Goal: Task Accomplishment & Management: Use online tool/utility

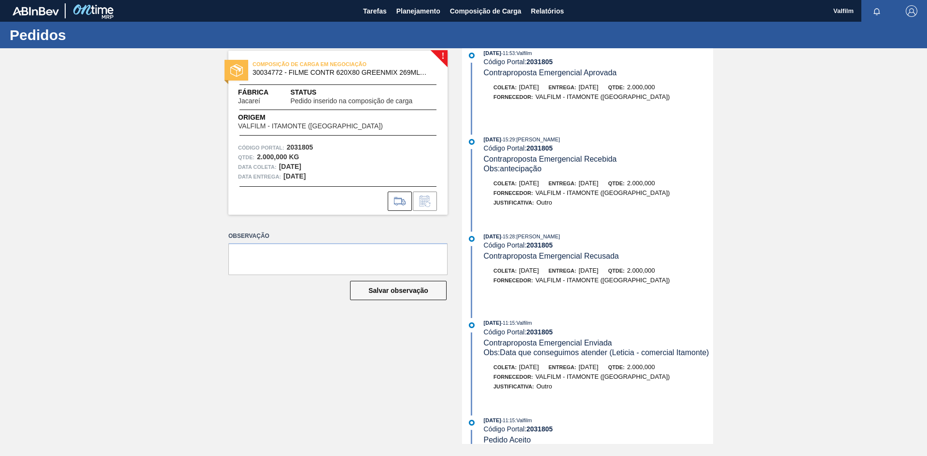
scroll to position [290, 0]
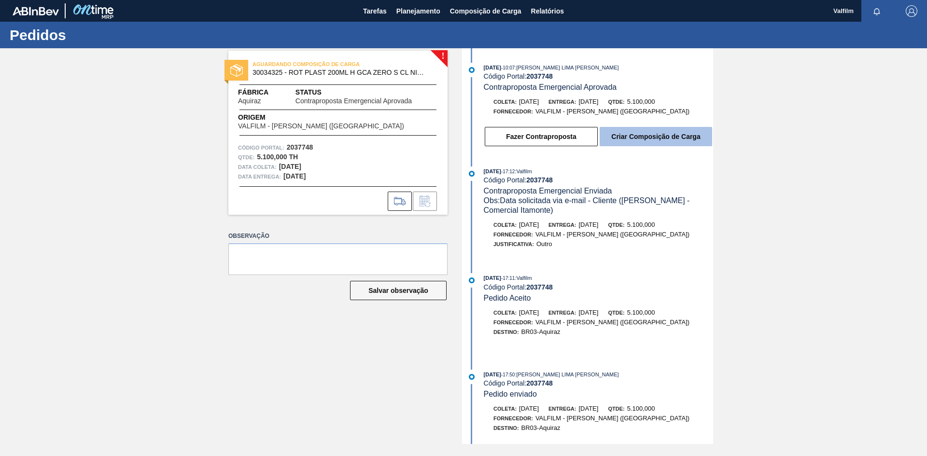
click at [657, 139] on button "Criar Composição de Carga" at bounding box center [656, 136] width 113 height 19
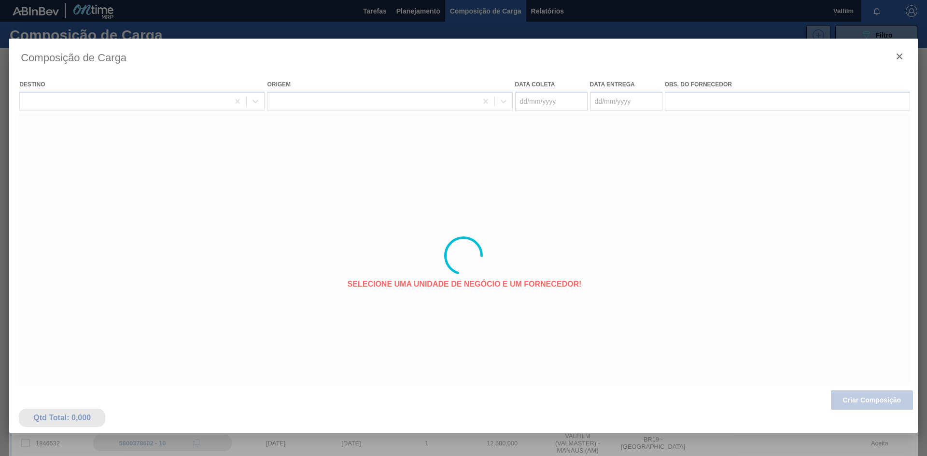
type coleta "06/10/2025"
type entrega "08/10/2025"
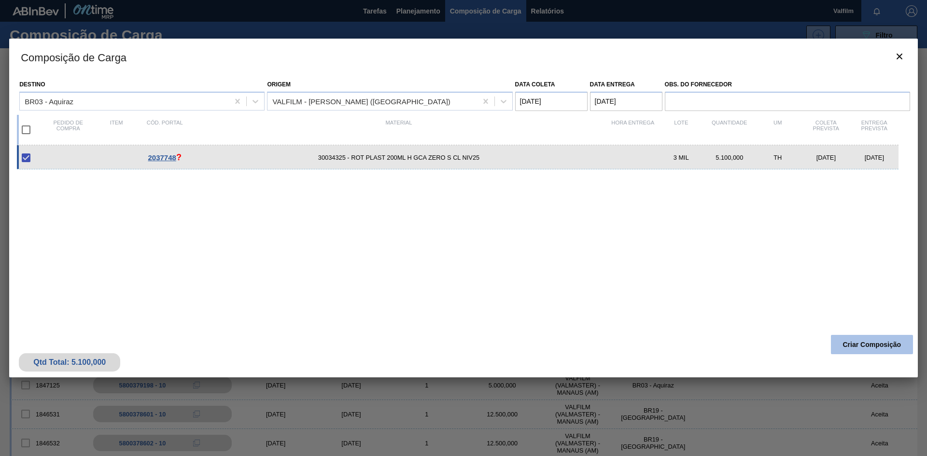
click at [846, 340] on button "Criar Composição" at bounding box center [872, 344] width 82 height 19
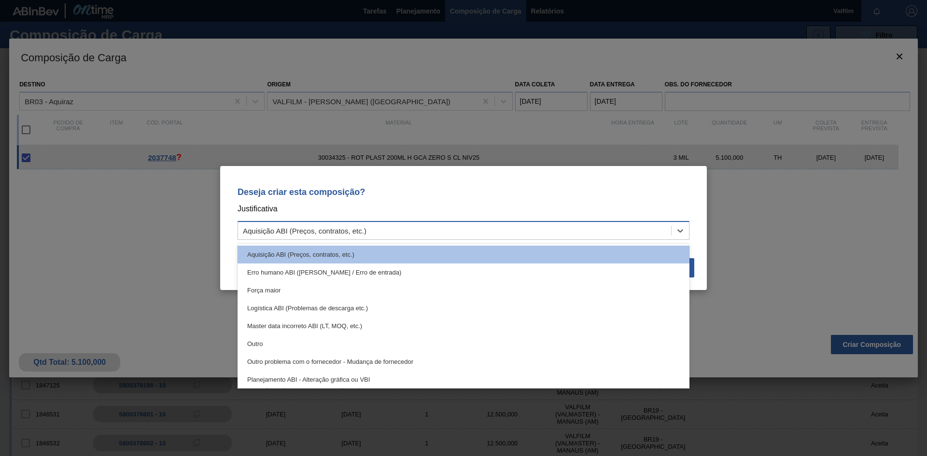
click at [319, 225] on div "Aquisição ABI (Preços, contratos, etc.)" at bounding box center [454, 231] width 433 height 14
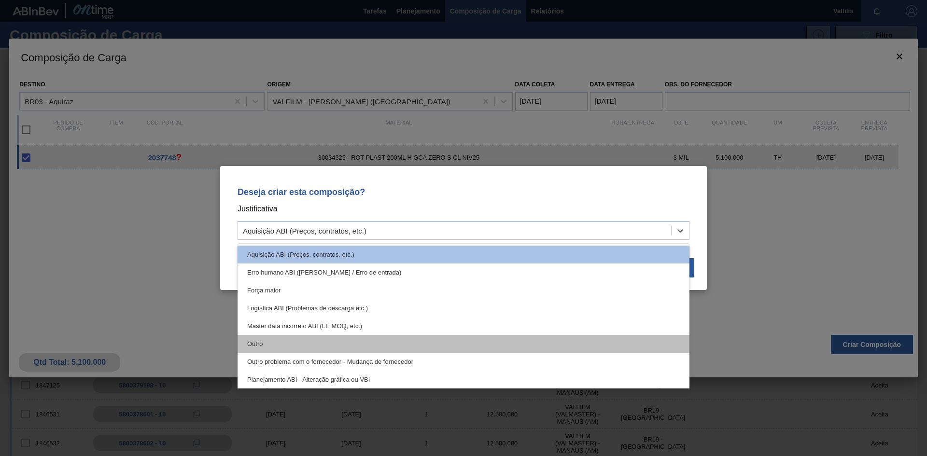
click at [255, 346] on div "Outro" at bounding box center [464, 344] width 452 height 18
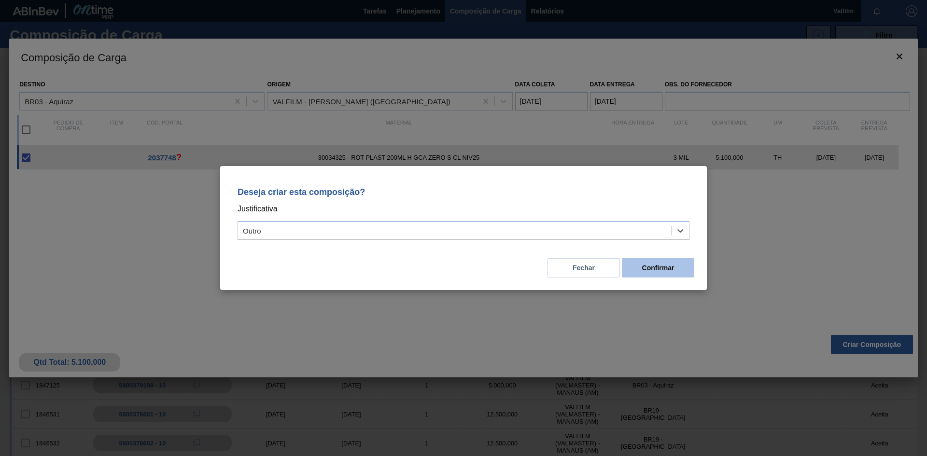
click at [657, 272] on button "Confirmar" at bounding box center [658, 267] width 72 height 19
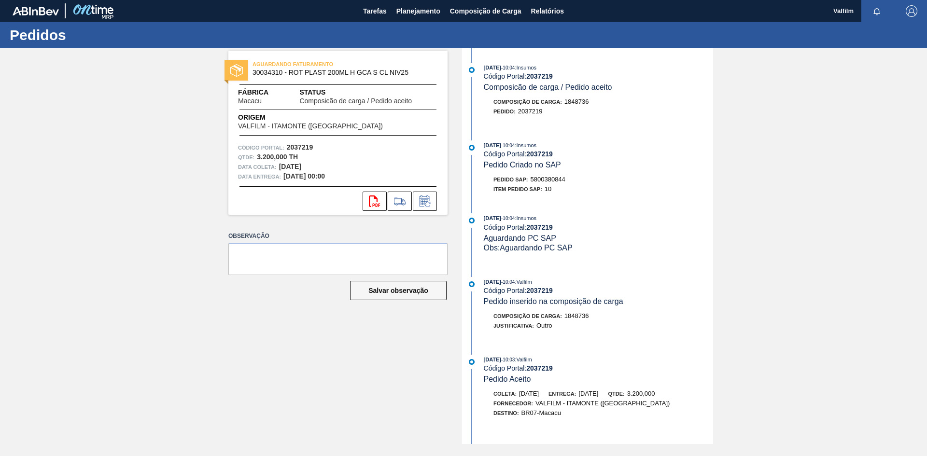
click at [200, 331] on div "AGUARDANDO FATURAMENTO 30034310 - ROT PLAST 200ML H GCA S CL NIV25 Fábrica Maca…" at bounding box center [463, 246] width 927 height 396
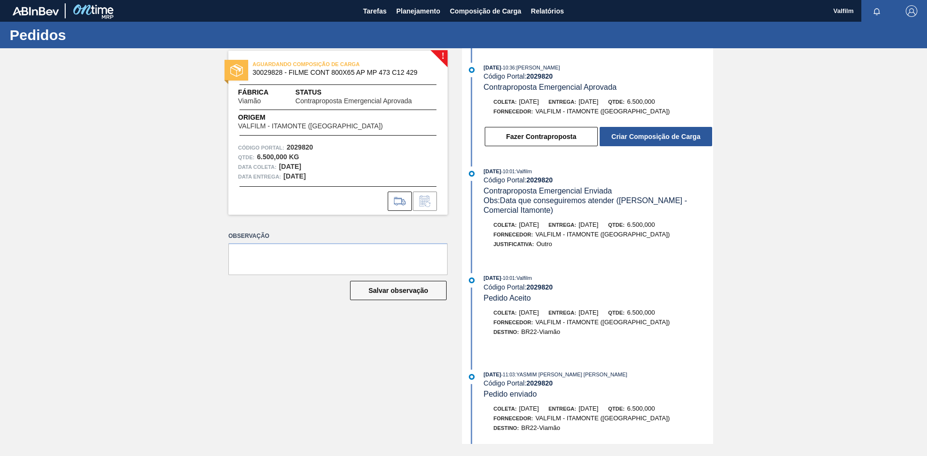
click at [152, 135] on div "! AGUARDANDO COMPOSIÇÃO DE CARGA 30029828 - FILME CONT 800X65 AP MP 473 C12 429…" at bounding box center [463, 246] width 927 height 396
click at [649, 137] on button "Criar Composição de Carga" at bounding box center [656, 136] width 113 height 19
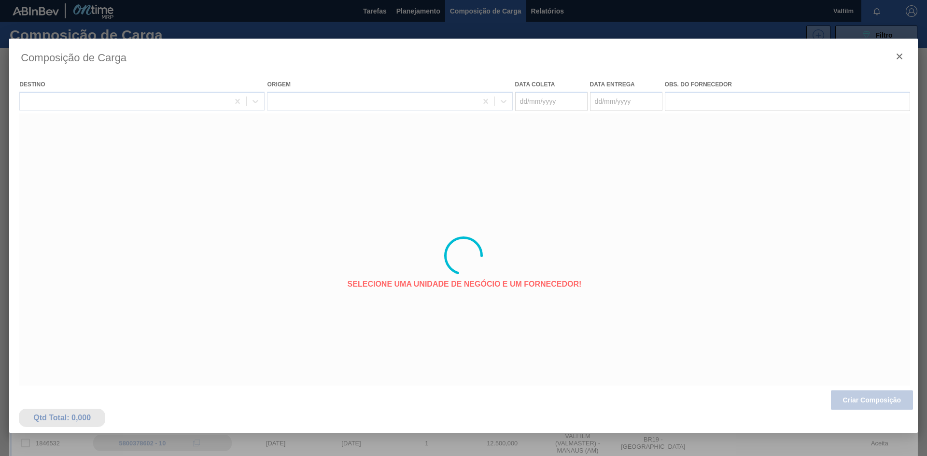
type coleta "01/11/2025"
type entrega "03/11/2025"
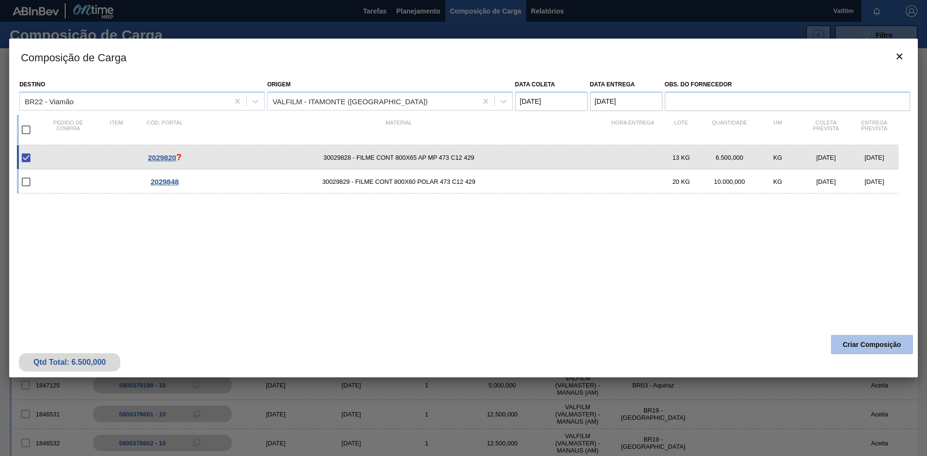
click at [863, 346] on button "Criar Composição" at bounding box center [872, 344] width 82 height 19
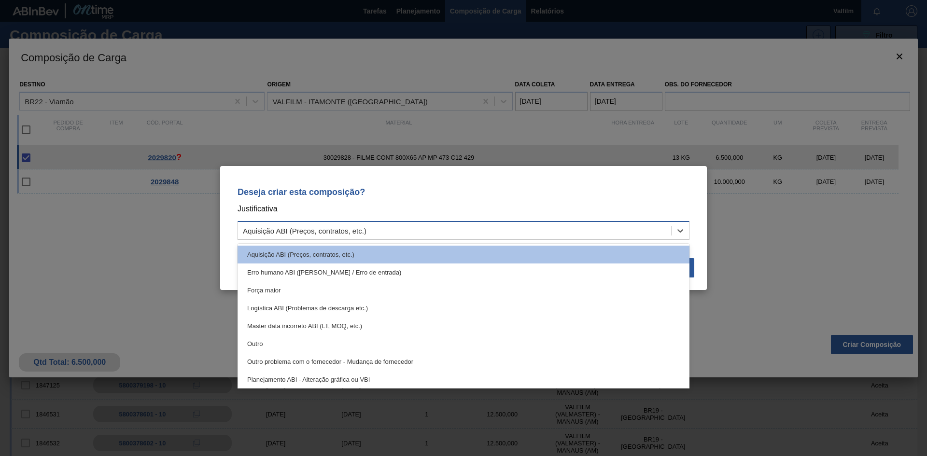
click at [367, 232] on div "Aquisição ABI (Preços, contratos, etc.)" at bounding box center [454, 231] width 433 height 14
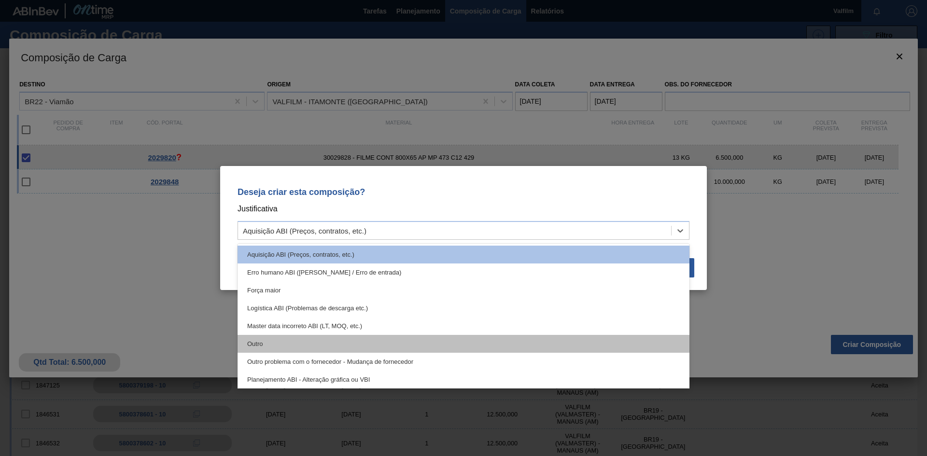
click at [278, 344] on div "Outro" at bounding box center [464, 344] width 452 height 18
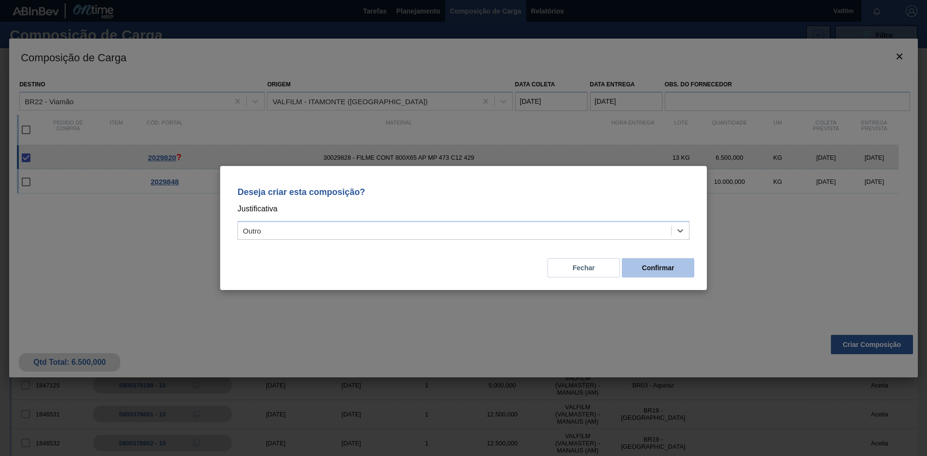
click at [643, 264] on button "Confirmar" at bounding box center [658, 267] width 72 height 19
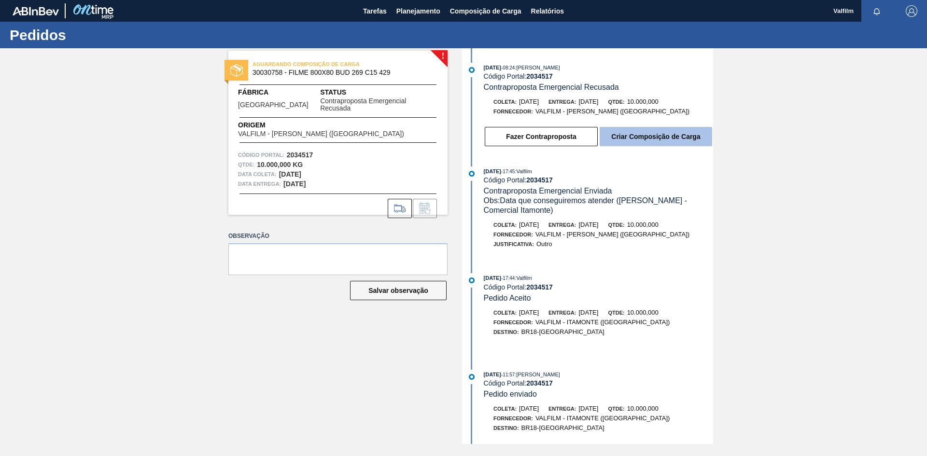
click at [649, 138] on button "Criar Composição de Carga" at bounding box center [656, 136] width 113 height 19
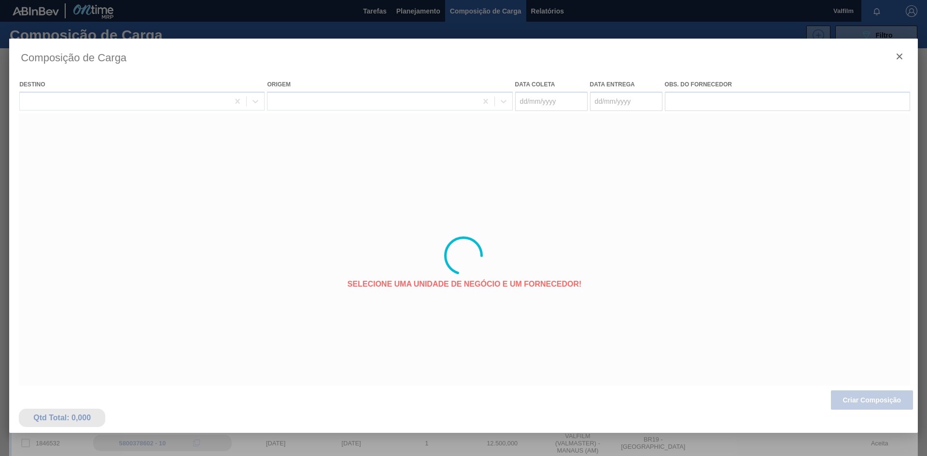
type coleta "[DATE]"
type entrega "[DATE]"
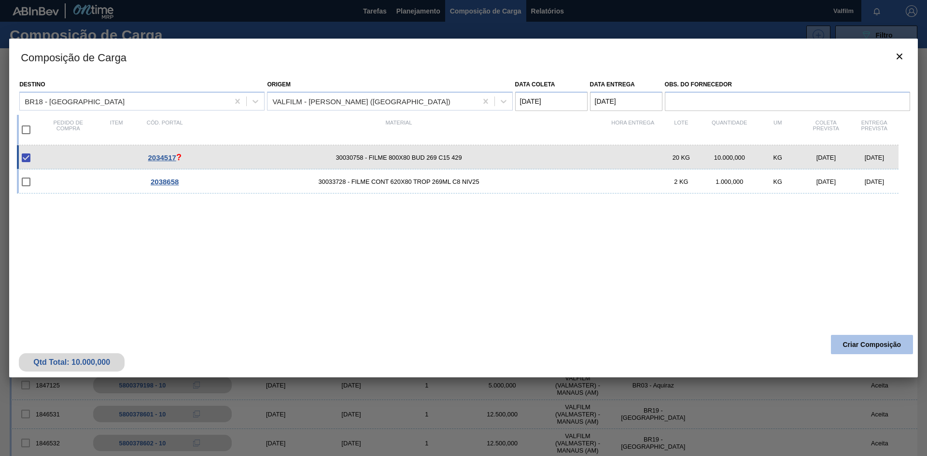
click at [848, 347] on button "Criar Composição" at bounding box center [872, 344] width 82 height 19
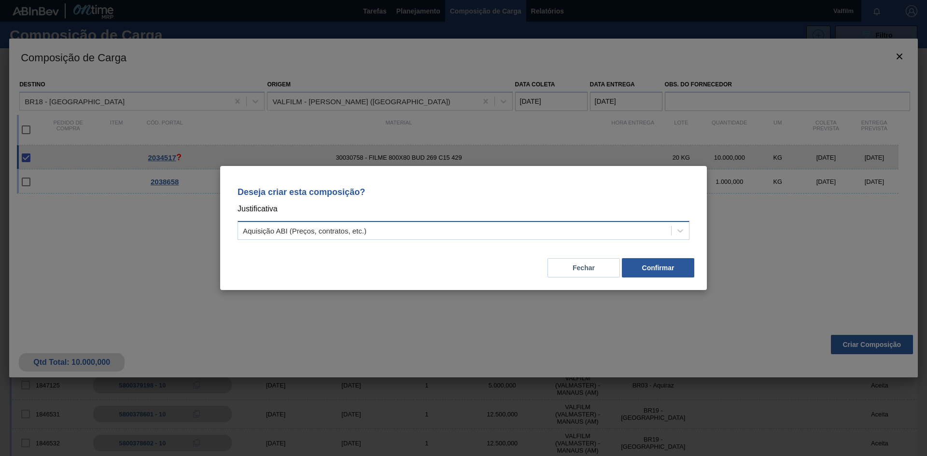
click at [528, 233] on div "Aquisição ABI (Preços, contratos, etc.)" at bounding box center [454, 231] width 433 height 14
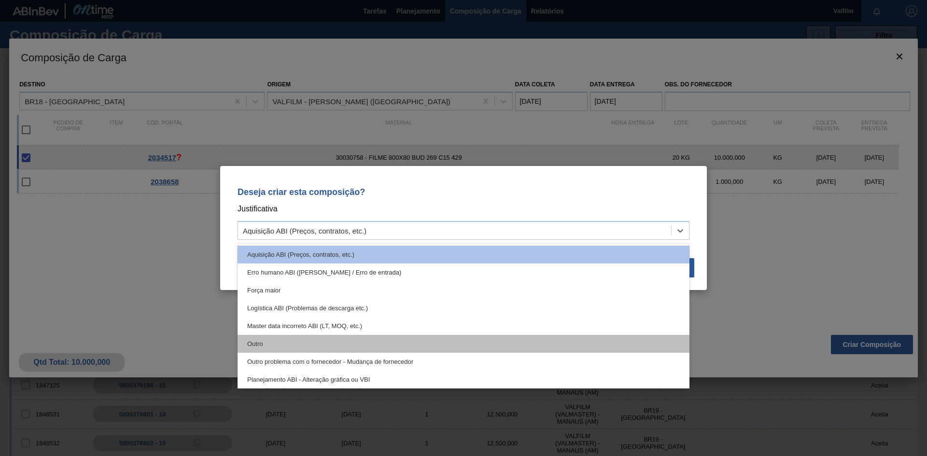
click at [291, 343] on div "Outro" at bounding box center [464, 344] width 452 height 18
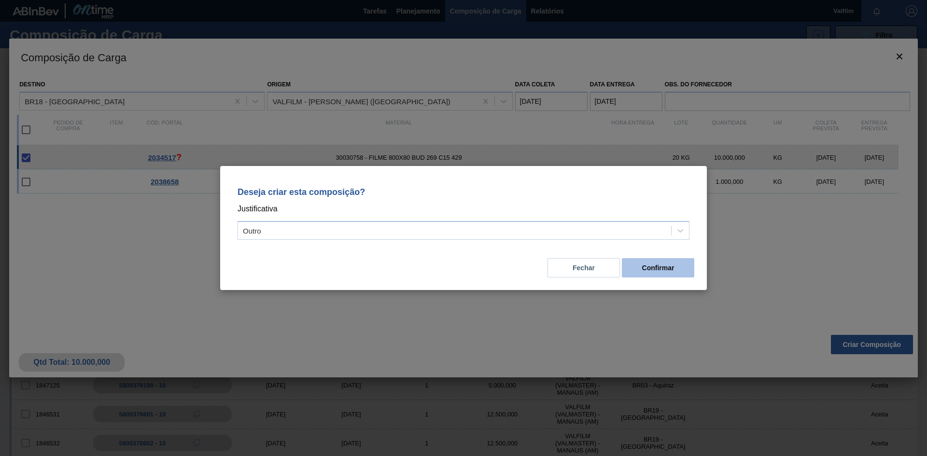
click at [655, 272] on button "Confirmar" at bounding box center [658, 267] width 72 height 19
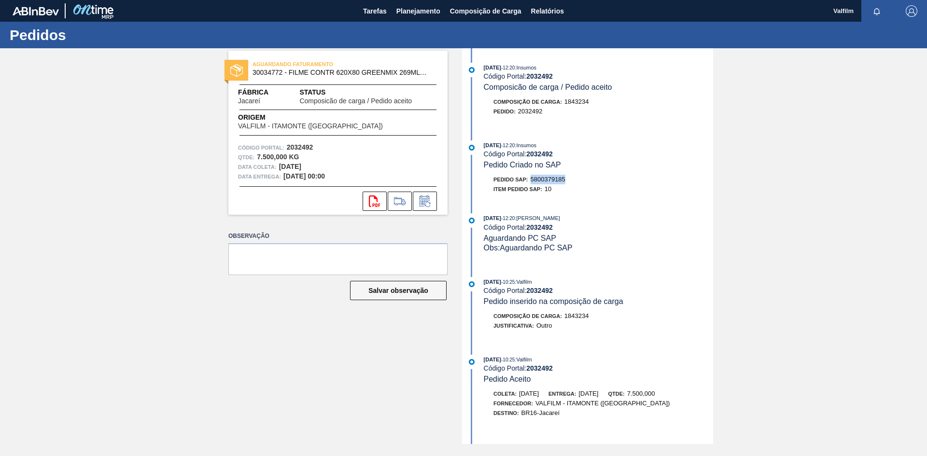
drag, startPoint x: 568, startPoint y: 180, endPoint x: 533, endPoint y: 182, distance: 34.4
click at [533, 182] on div "Pedido SAP: 5800379185" at bounding box center [598, 180] width 229 height 10
copy span "5800379185"
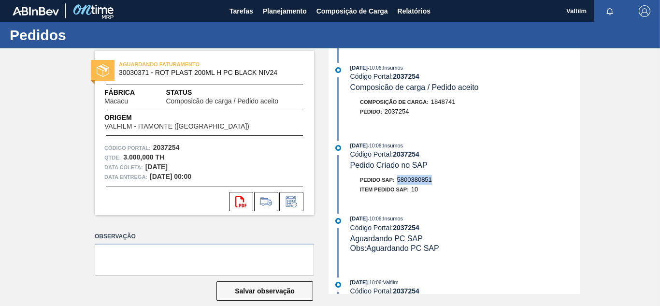
drag, startPoint x: 435, startPoint y: 181, endPoint x: 397, endPoint y: 184, distance: 38.2
click at [397, 184] on div "Pedido SAP: 5800380851" at bounding box center [464, 180] width 229 height 10
copy span "5800380851"
drag, startPoint x: 438, startPoint y: 180, endPoint x: 395, endPoint y: 172, distance: 43.1
click at [395, 172] on div "29/09/2025 - 10:06 : Insumos Código Portal: 2037254 Pedido Criado no SAP Pedido…" at bounding box center [455, 170] width 249 height 58
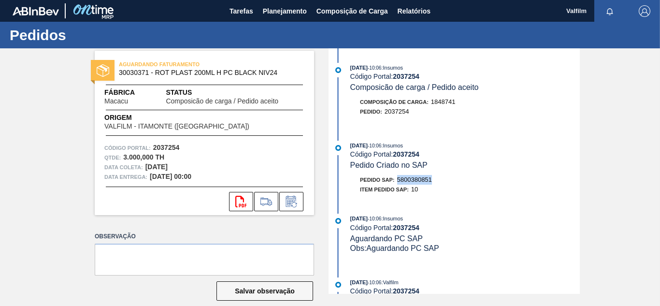
copy span "5800380851"
drag, startPoint x: 433, startPoint y: 178, endPoint x: 398, endPoint y: 182, distance: 34.9
click at [398, 182] on div "Pedido SAP: 5800377502" at bounding box center [464, 180] width 229 height 10
copy span "5800377502"
drag, startPoint x: 437, startPoint y: 181, endPoint x: 398, endPoint y: 182, distance: 38.6
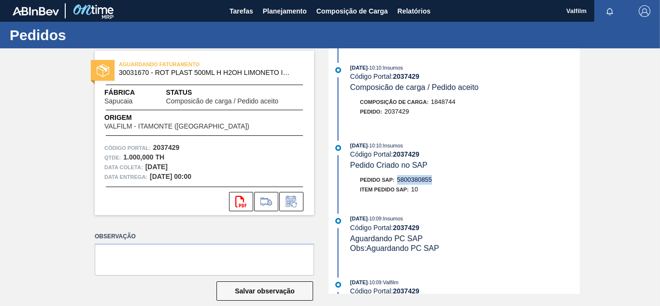
click at [398, 182] on div "Pedido SAP: 5800380855" at bounding box center [464, 180] width 229 height 10
copy span "5800380855"
drag, startPoint x: 437, startPoint y: 179, endPoint x: 399, endPoint y: 175, distance: 38.3
click at [399, 175] on div "Pedido SAP: 5800380853" at bounding box center [464, 180] width 229 height 10
copy span "5800380853"
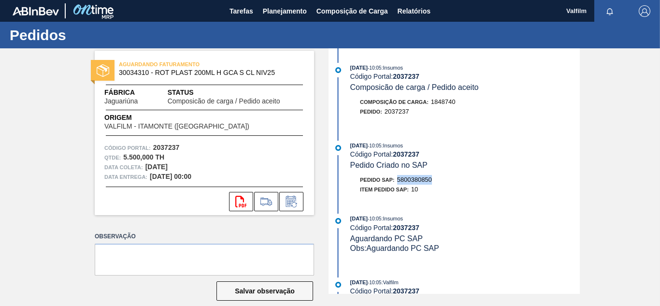
drag, startPoint x: 434, startPoint y: 177, endPoint x: 399, endPoint y: 176, distance: 35.3
click at [397, 177] on div "Pedido SAP: 5800380850" at bounding box center [464, 180] width 229 height 10
copy span "5800380850"
drag, startPoint x: 432, startPoint y: 179, endPoint x: 398, endPoint y: 183, distance: 34.6
click at [398, 183] on div "Pedido SAP: 5800379184" at bounding box center [396, 180] width 72 height 10
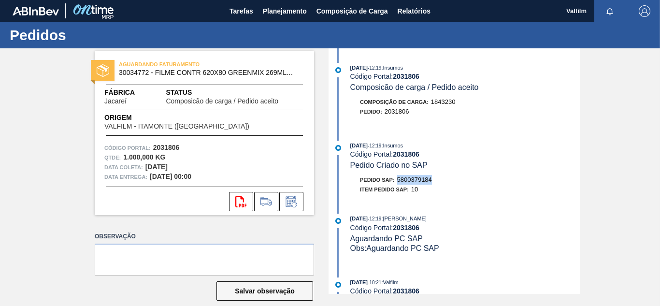
copy span "5800379184"
drag, startPoint x: 437, startPoint y: 180, endPoint x: 398, endPoint y: 179, distance: 39.6
click at [398, 179] on div "Pedido SAP: 5800380848" at bounding box center [464, 180] width 229 height 10
copy span "5800380848"
drag, startPoint x: 438, startPoint y: 178, endPoint x: 397, endPoint y: 181, distance: 41.2
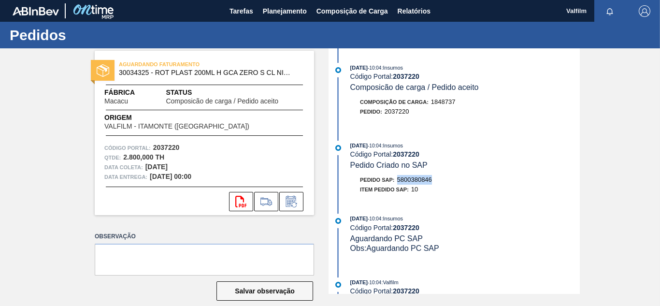
click at [397, 181] on div "Pedido SAP: 5800380846" at bounding box center [464, 180] width 229 height 10
copy span "5800380846"
drag, startPoint x: 439, startPoint y: 176, endPoint x: 397, endPoint y: 178, distance: 42.6
click at [397, 178] on div "Pedido SAP: 5800381072" at bounding box center [464, 180] width 229 height 10
copy span "5800381072"
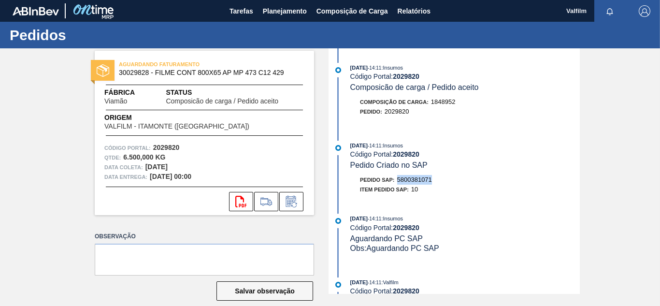
drag, startPoint x: 434, startPoint y: 179, endPoint x: 397, endPoint y: 183, distance: 37.9
click at [397, 183] on div "Pedido SAP: 5800381071" at bounding box center [464, 180] width 229 height 10
copy span "5800381071"
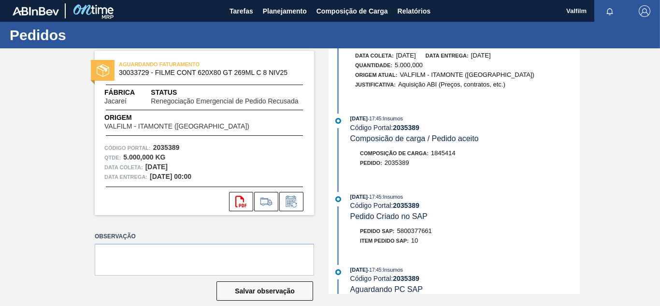
scroll to position [145, 0]
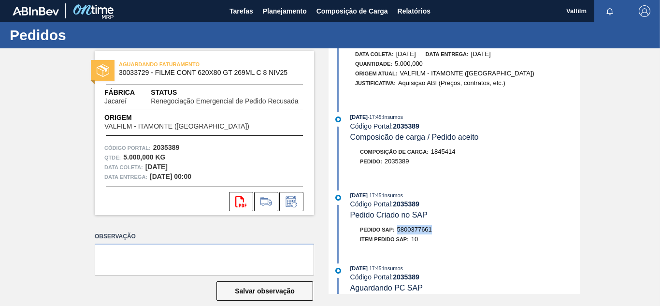
drag, startPoint x: 435, startPoint y: 228, endPoint x: 398, endPoint y: 230, distance: 37.3
click at [398, 230] on div "Pedido SAP: 5800377661" at bounding box center [464, 230] width 229 height 10
copy span "5800377661"
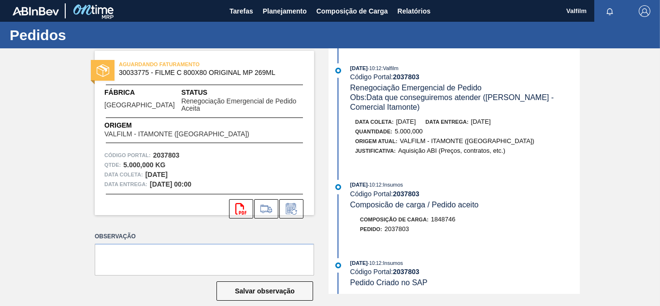
scroll to position [145, 0]
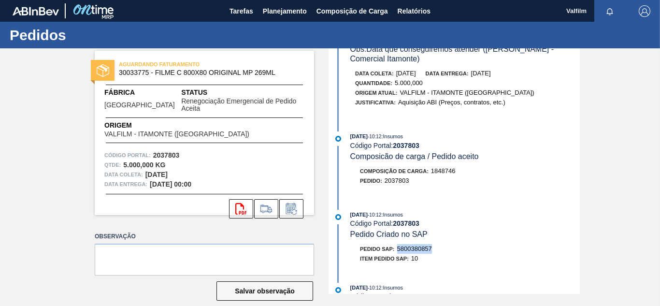
drag, startPoint x: 434, startPoint y: 246, endPoint x: 397, endPoint y: 250, distance: 37.9
click at [397, 250] on div "Pedido SAP: 5800380857" at bounding box center [464, 249] width 229 height 10
copy span "5800380857"
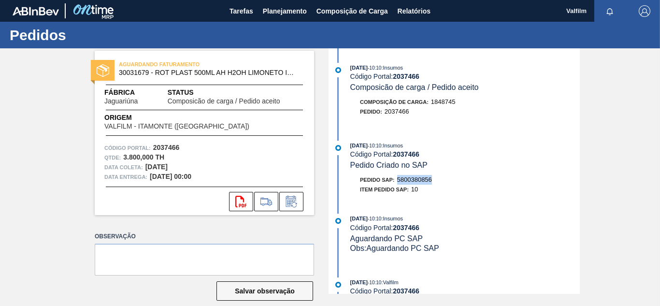
drag, startPoint x: 435, startPoint y: 180, endPoint x: 398, endPoint y: 180, distance: 37.2
click at [398, 180] on div "Pedido SAP: 5800380856" at bounding box center [464, 180] width 229 height 10
copy span "5800380856"
click at [459, 194] on div "Item pedido SAP: 10" at bounding box center [464, 190] width 229 height 10
drag, startPoint x: 430, startPoint y: 178, endPoint x: 416, endPoint y: 179, distance: 14.0
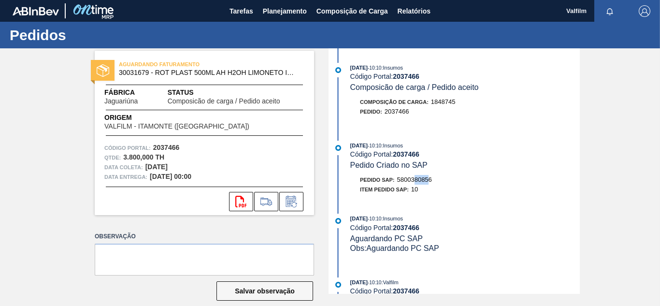
click at [416, 179] on span "5800380856" at bounding box center [414, 179] width 35 height 7
drag, startPoint x: 431, startPoint y: 177, endPoint x: 399, endPoint y: 179, distance: 32.4
click at [399, 179] on span "5800380856" at bounding box center [414, 179] width 35 height 7
copy span "5800380856"
drag, startPoint x: 435, startPoint y: 177, endPoint x: 397, endPoint y: 178, distance: 38.6
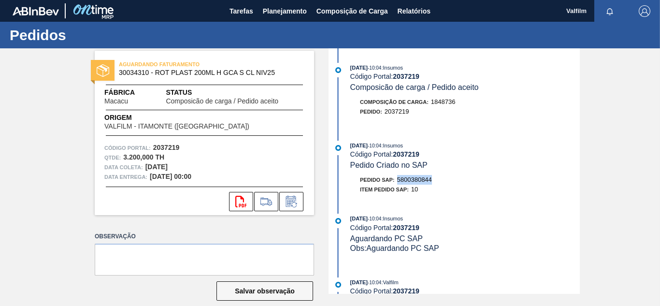
click at [397, 178] on div "Pedido SAP: 5800380844" at bounding box center [464, 180] width 229 height 10
copy span "5800380844"
click at [427, 200] on div "29/09/2025 - 10:04 : Insumos Código Portal: 2037219 Composicão de carga / Pedid…" at bounding box center [455, 170] width 249 height 245
drag, startPoint x: 435, startPoint y: 180, endPoint x: 398, endPoint y: 179, distance: 37.7
click at [398, 179] on div "Pedido SAP: 5800380844" at bounding box center [464, 180] width 229 height 10
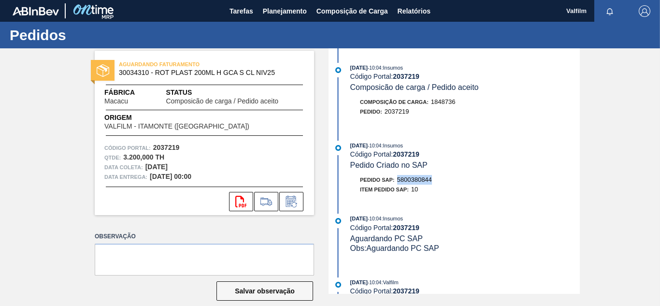
copy span "5800380844"
drag, startPoint x: 433, startPoint y: 178, endPoint x: 399, endPoint y: 181, distance: 34.4
click at [399, 181] on div "Pedido SAP: 5800380854" at bounding box center [464, 180] width 229 height 10
copy span "5800380854"
click at [521, 192] on div "Item pedido SAP: 10" at bounding box center [464, 190] width 229 height 10
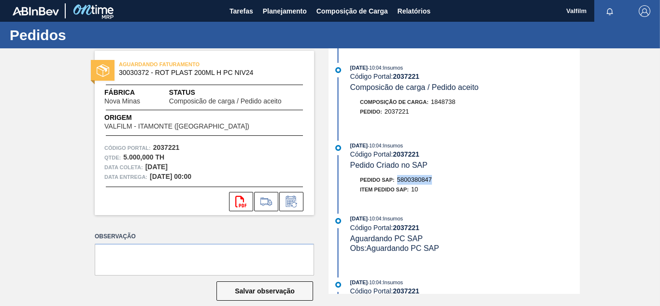
drag, startPoint x: 433, startPoint y: 181, endPoint x: 398, endPoint y: 182, distance: 35.7
click at [398, 182] on div "Pedido SAP: 5800380847" at bounding box center [464, 180] width 229 height 10
copy span "5800380847"
drag, startPoint x: 437, startPoint y: 177, endPoint x: 398, endPoint y: 177, distance: 39.1
click at [398, 177] on div "Pedido SAP: 5800380842" at bounding box center [464, 180] width 229 height 10
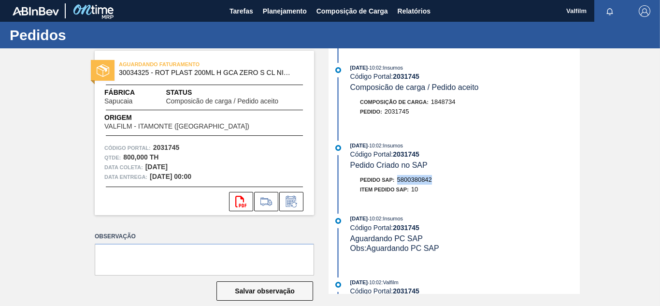
copy span "5800380842"
drag, startPoint x: 435, startPoint y: 178, endPoint x: 399, endPoint y: 181, distance: 36.3
click at [399, 181] on div "Pedido SAP: 5800380843" at bounding box center [464, 180] width 229 height 10
copy span "5800380843"
drag, startPoint x: 432, startPoint y: 179, endPoint x: 398, endPoint y: 182, distance: 34.9
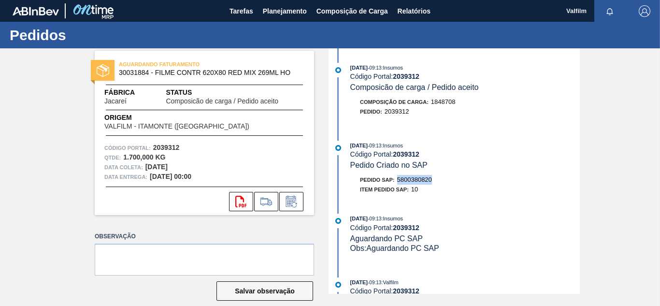
click at [398, 182] on div "Pedido SAP: 5800380820" at bounding box center [396, 180] width 72 height 10
copy span "5800380820"
drag, startPoint x: 435, startPoint y: 183, endPoint x: 399, endPoint y: 181, distance: 35.8
click at [399, 181] on div "Pedido SAP: 5800381063" at bounding box center [464, 180] width 229 height 10
copy span "5800381063"
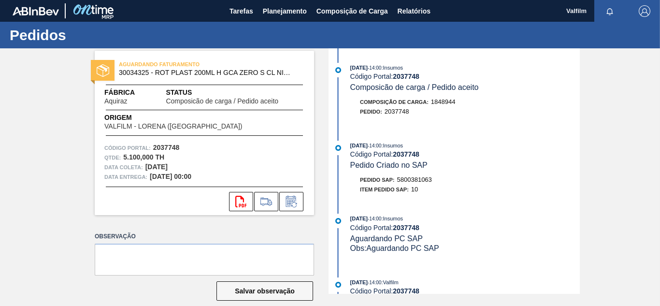
click at [56, 134] on div "AGUARDANDO FATURAMENTO 30034325 - ROT PLAST 200ML H GCA ZERO S CL NIV25 Fábrica…" at bounding box center [330, 170] width 660 height 245
drag, startPoint x: 435, startPoint y: 183, endPoint x: 397, endPoint y: 181, distance: 38.2
click at [397, 181] on div "Pedido SAP: 5800379185" at bounding box center [464, 180] width 229 height 10
copy span "5800379185"
drag, startPoint x: 434, startPoint y: 183, endPoint x: 398, endPoint y: 183, distance: 36.2
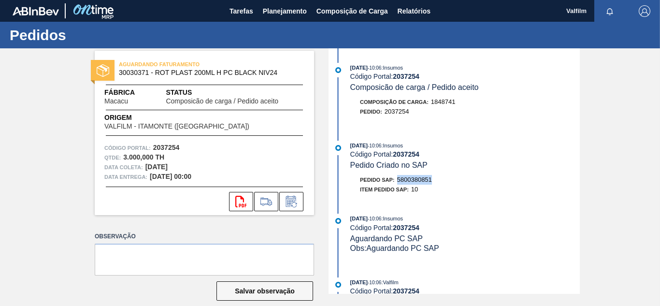
click at [398, 183] on div "Pedido SAP: 5800380851" at bounding box center [464, 180] width 229 height 10
copy span "5800380851"
drag, startPoint x: 440, startPoint y: 181, endPoint x: 399, endPoint y: 179, distance: 40.6
click at [399, 179] on div "Pedido SAP: 5800377502" at bounding box center [464, 180] width 229 height 10
copy span "5800377502"
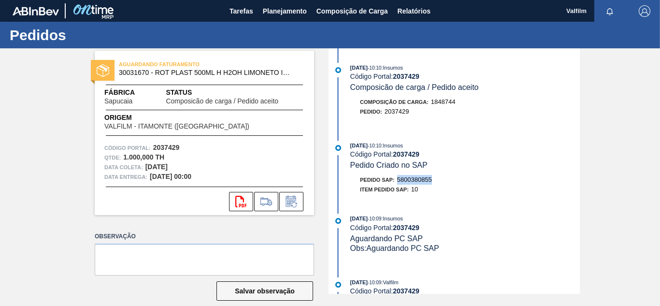
drag, startPoint x: 439, startPoint y: 181, endPoint x: 398, endPoint y: 182, distance: 40.6
click at [398, 182] on div "Pedido SAP: 5800380855" at bounding box center [464, 180] width 229 height 10
copy span "5800380855"
drag, startPoint x: 434, startPoint y: 180, endPoint x: 395, endPoint y: 180, distance: 38.6
click at [395, 180] on div "Pedido SAP: 5800380853" at bounding box center [464, 180] width 229 height 10
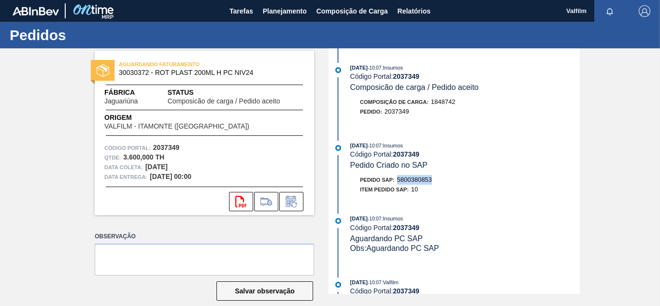
copy span "5800380853"
drag, startPoint x: 436, startPoint y: 181, endPoint x: 398, endPoint y: 181, distance: 38.2
click at [398, 181] on div "Pedido SAP: 5800380850" at bounding box center [464, 180] width 229 height 10
copy span "5800380850"
drag, startPoint x: 433, startPoint y: 181, endPoint x: 397, endPoint y: 181, distance: 36.7
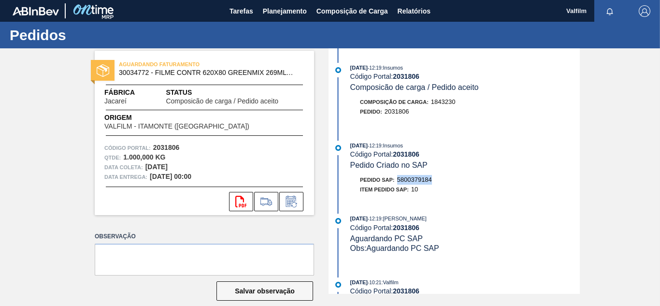
click at [397, 181] on div "Pedido SAP: 5800379184" at bounding box center [464, 180] width 229 height 10
copy span "5800379184"
drag, startPoint x: 438, startPoint y: 181, endPoint x: 399, endPoint y: 182, distance: 38.6
click at [399, 182] on div "Pedido SAP: 5800380848" at bounding box center [464, 180] width 229 height 10
copy span "5800380848"
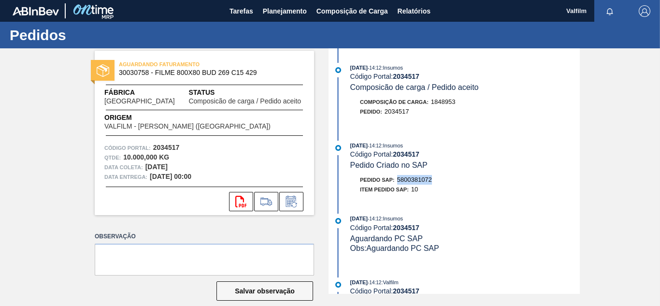
drag, startPoint x: 439, startPoint y: 180, endPoint x: 397, endPoint y: 183, distance: 42.2
click at [397, 183] on div "Pedido SAP: 5800381072" at bounding box center [464, 180] width 229 height 10
copy span "5800381072"
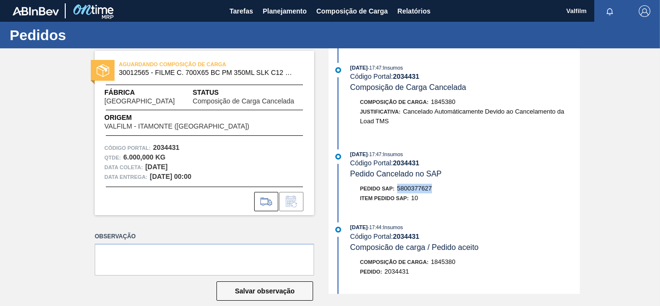
drag, startPoint x: 432, startPoint y: 191, endPoint x: 398, endPoint y: 191, distance: 34.3
click at [398, 191] on div "Pedido SAP: 5800377627" at bounding box center [396, 189] width 72 height 10
copy span "5800377627"
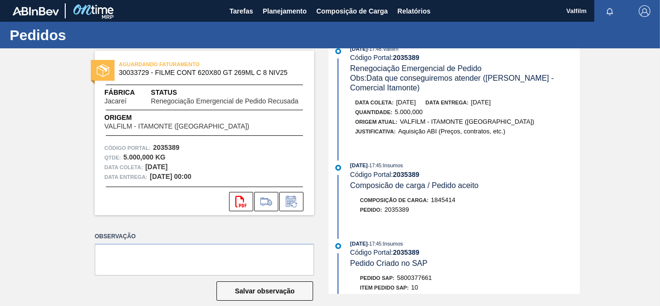
scroll to position [145, 0]
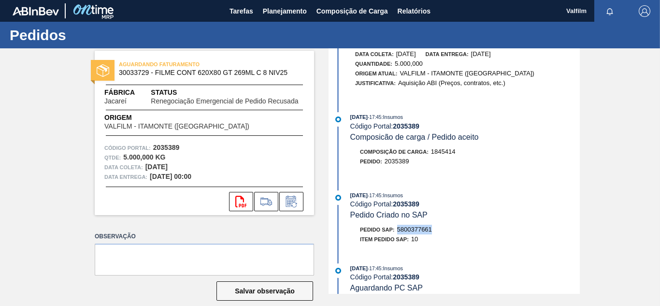
drag, startPoint x: 435, startPoint y: 230, endPoint x: 399, endPoint y: 231, distance: 36.2
click at [399, 231] on div "Pedido SAP: 5800377661" at bounding box center [464, 230] width 229 height 10
copy span "5800377661"
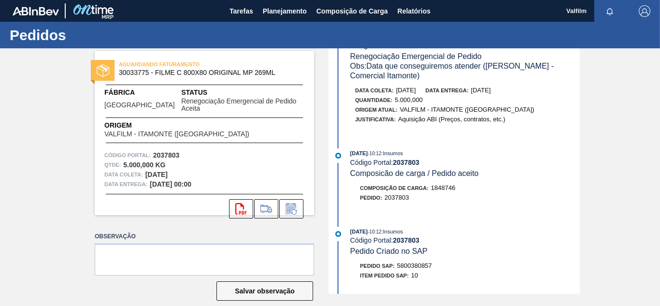
scroll to position [145, 0]
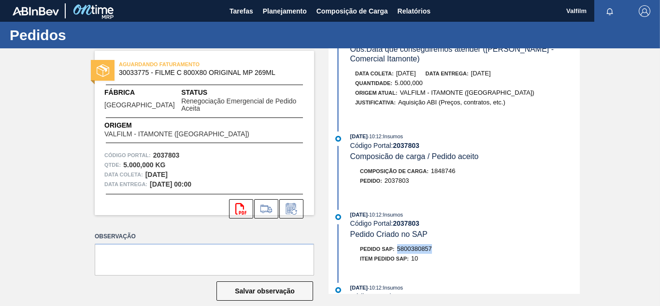
drag, startPoint x: 432, startPoint y: 245, endPoint x: 398, endPoint y: 249, distance: 34.9
click at [398, 249] on div "Pedido SAP: 5800380857" at bounding box center [396, 249] width 72 height 10
copy span "5800380857"
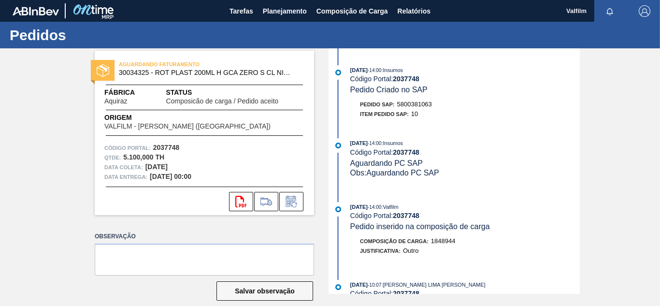
scroll to position [48, 0]
